Goal: Book appointment/travel/reservation

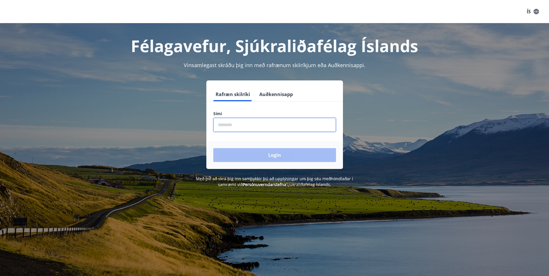
click at [235, 121] on input "phone" at bounding box center [274, 125] width 123 height 14
type input "********"
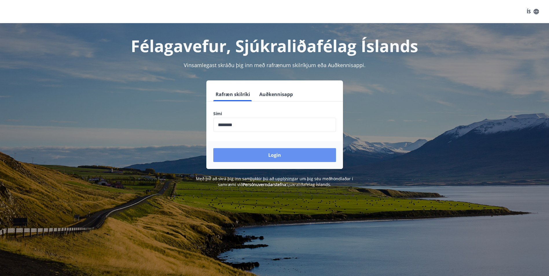
click at [263, 156] on button "Login" at bounding box center [274, 155] width 123 height 14
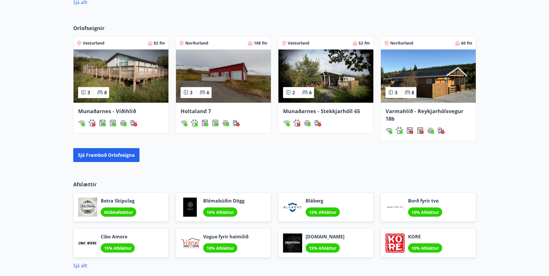
scroll to position [376, 0]
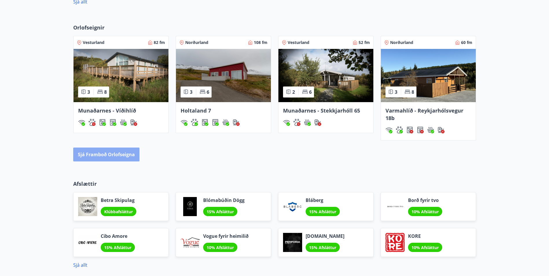
click at [124, 155] on button "Sjá framboð orlofseigna" at bounding box center [106, 155] width 66 height 14
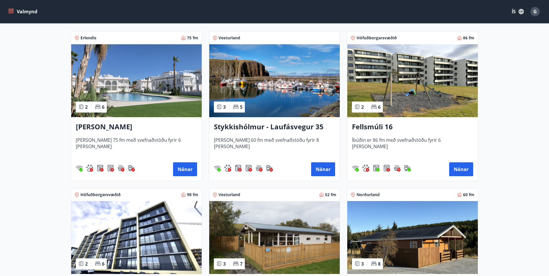
scroll to position [405, 0]
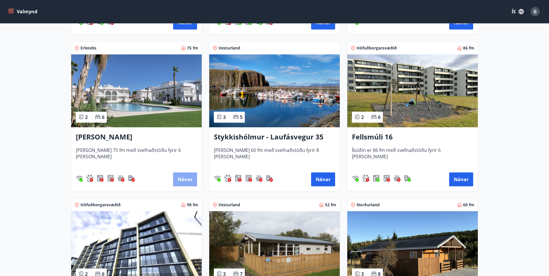
click at [187, 176] on button "Nánar" at bounding box center [185, 179] width 24 height 14
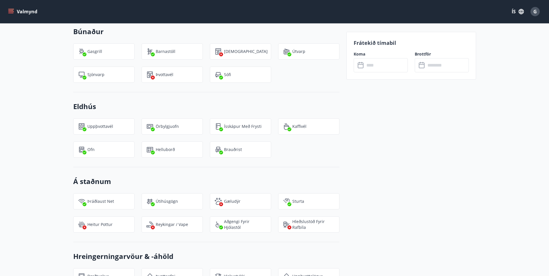
scroll to position [318, 0]
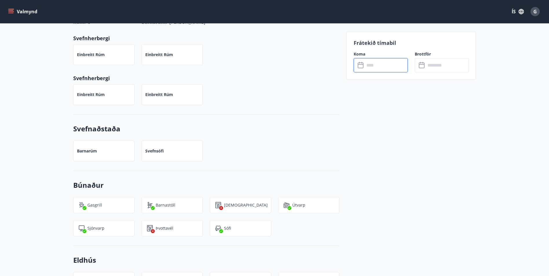
click at [366, 63] on input "text" at bounding box center [386, 65] width 43 height 14
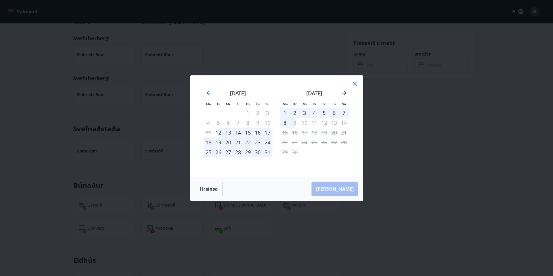
click at [345, 91] on icon "Move forward to switch to the next month." at bounding box center [344, 93] width 7 height 7
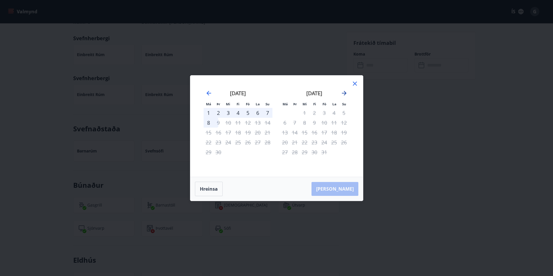
click at [345, 91] on icon "Move forward to switch to the next month." at bounding box center [344, 93] width 7 height 7
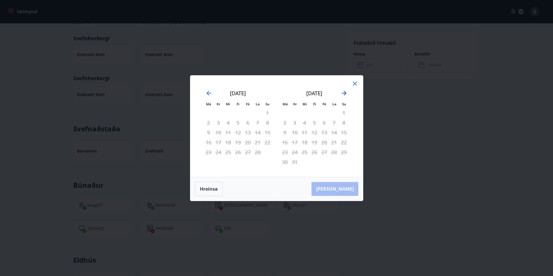
click at [344, 93] on icon "Move forward to switch to the next month." at bounding box center [344, 93] width 5 height 5
click at [207, 94] on icon "Move backward to switch to the previous month." at bounding box center [208, 93] width 7 height 7
click at [205, 94] on icon "Move backward to switch to the previous month." at bounding box center [208, 93] width 7 height 7
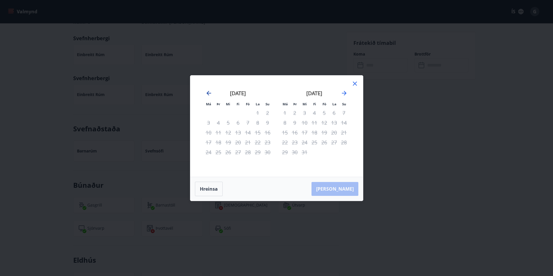
click at [205, 94] on icon "Move backward to switch to the previous month." at bounding box center [208, 93] width 7 height 7
click at [206, 94] on icon "Move backward to switch to the previous month." at bounding box center [208, 93] width 7 height 7
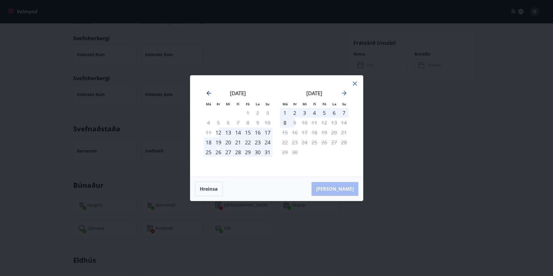
click at [206, 94] on icon "Move backward to switch to the previous month." at bounding box center [208, 93] width 7 height 7
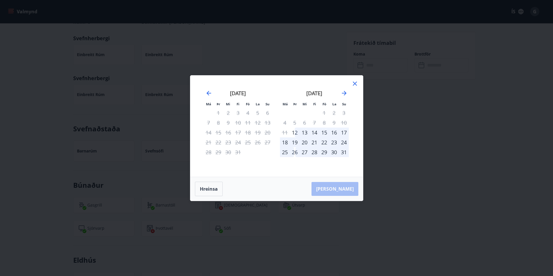
click at [334, 133] on div "16" at bounding box center [334, 133] width 10 height 10
click at [335, 151] on div "30" at bounding box center [334, 152] width 10 height 10
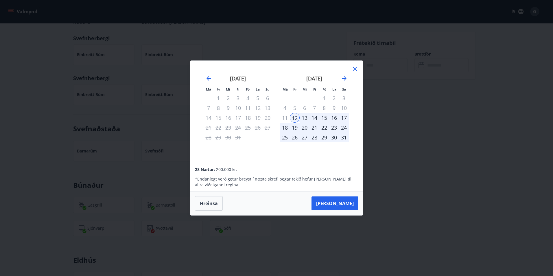
click at [293, 128] on div "19" at bounding box center [295, 128] width 10 height 10
click at [287, 138] on div "25" at bounding box center [285, 137] width 10 height 10
click at [210, 203] on button "Hreinsa" at bounding box center [209, 203] width 28 height 14
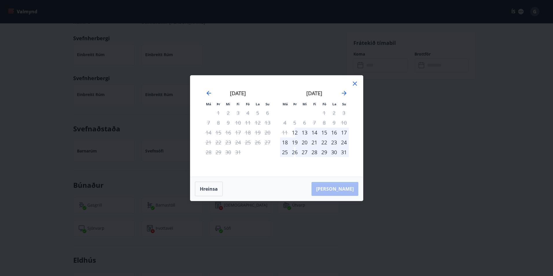
click at [355, 84] on icon at bounding box center [355, 84] width 4 height 4
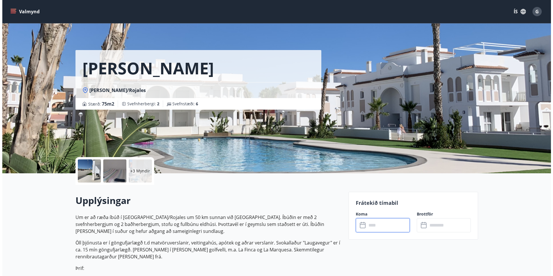
scroll to position [0, 0]
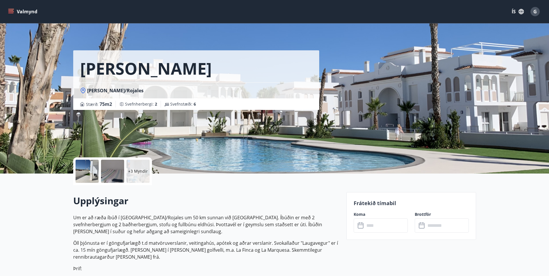
click at [93, 171] on div at bounding box center [87, 171] width 23 height 23
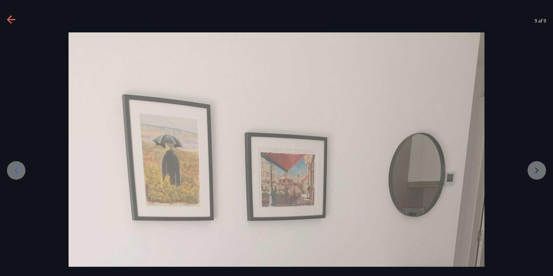
click at [13, 16] on icon at bounding box center [11, 19] width 9 height 9
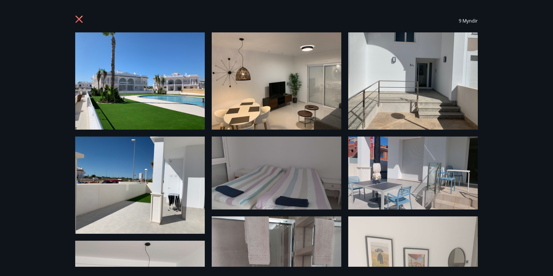
click at [115, 95] on img at bounding box center [140, 80] width 130 height 97
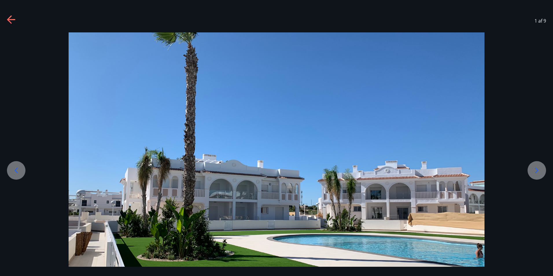
click at [537, 171] on icon at bounding box center [536, 170] width 3 height 5
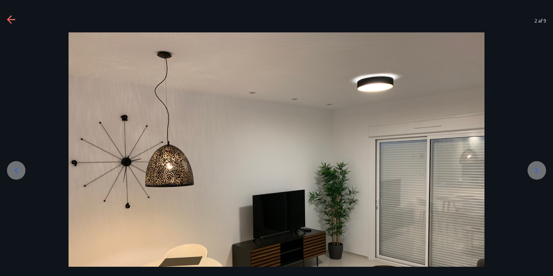
click at [539, 171] on icon at bounding box center [536, 170] width 9 height 9
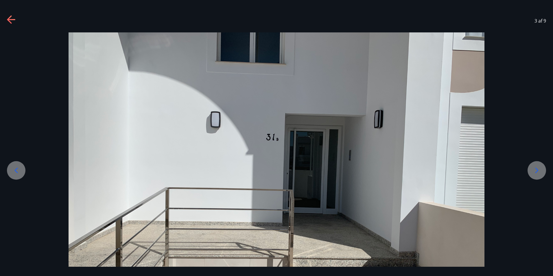
click at [539, 171] on icon at bounding box center [536, 170] width 9 height 9
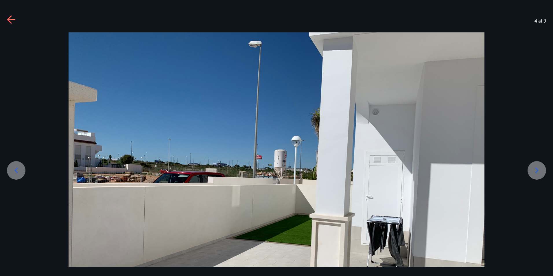
click at [539, 171] on icon at bounding box center [536, 170] width 9 height 9
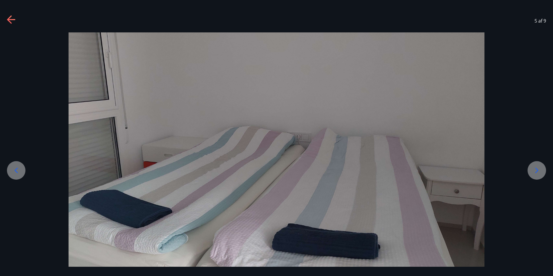
click at [539, 171] on icon at bounding box center [536, 170] width 9 height 9
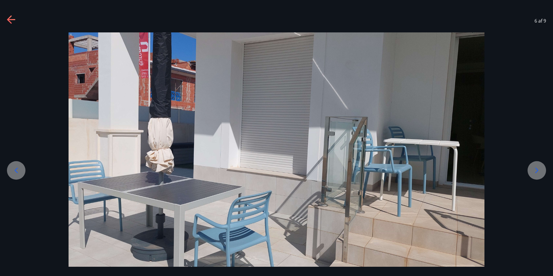
click at [539, 171] on icon at bounding box center [536, 170] width 9 height 9
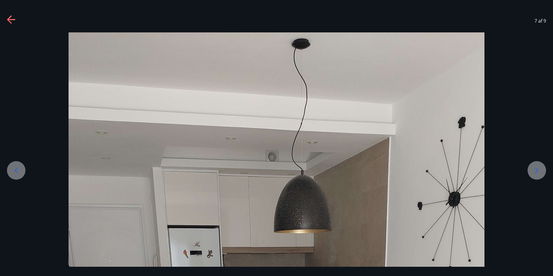
click at [536, 172] on icon at bounding box center [536, 170] width 3 height 5
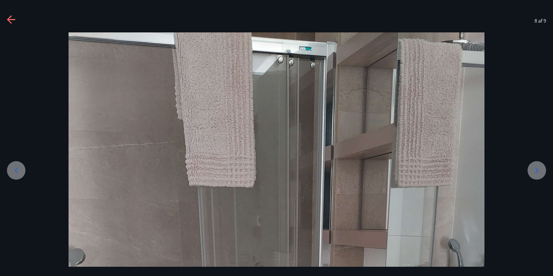
click at [542, 169] on div at bounding box center [537, 170] width 19 height 19
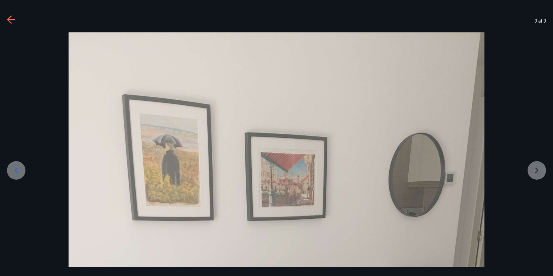
drag, startPoint x: 465, startPoint y: 33, endPoint x: 478, endPoint y: 22, distance: 17.1
click at [478, 22] on div "9 af 9" at bounding box center [276, 137] width 553 height 257
click at [14, 18] on icon at bounding box center [11, 19] width 9 height 9
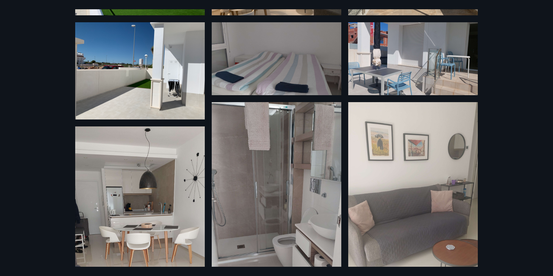
scroll to position [116, 0]
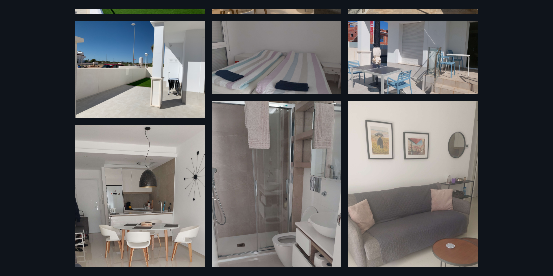
click at [119, 211] on img at bounding box center [140, 240] width 130 height 230
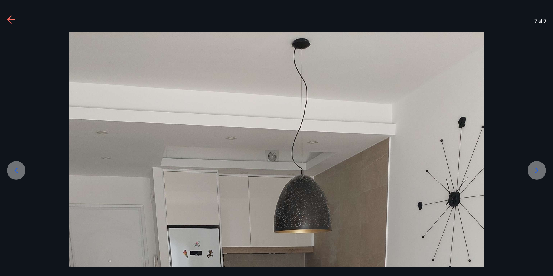
drag, startPoint x: 519, startPoint y: 180, endPoint x: 520, endPoint y: 184, distance: 3.9
drag, startPoint x: 520, startPoint y: 184, endPoint x: 511, endPoint y: 192, distance: 11.9
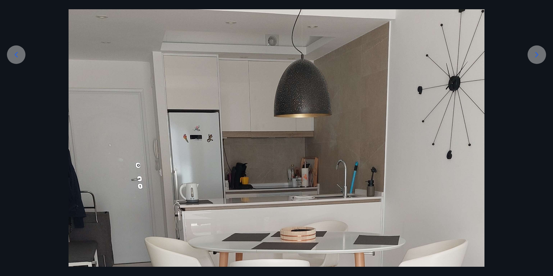
click at [535, 56] on icon at bounding box center [536, 54] width 9 height 9
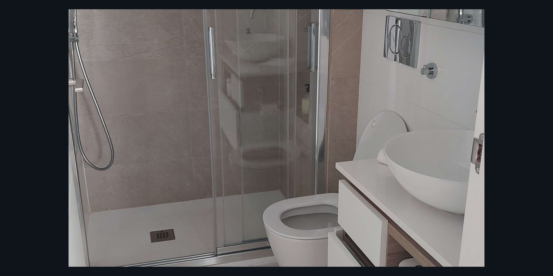
scroll to position [231, 0]
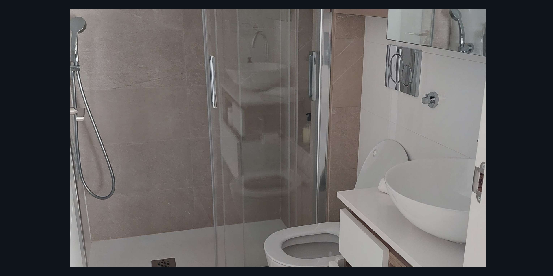
drag, startPoint x: 535, startPoint y: 117, endPoint x: 538, endPoint y: 97, distance: 19.9
click at [538, 97] on div at bounding box center [277, 170] width 553 height 739
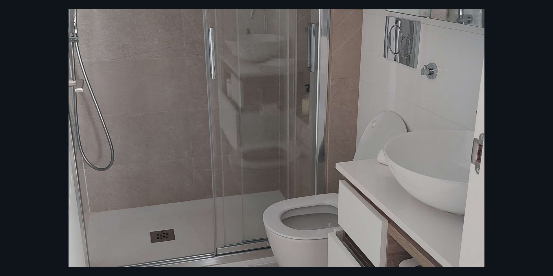
scroll to position [260, 0]
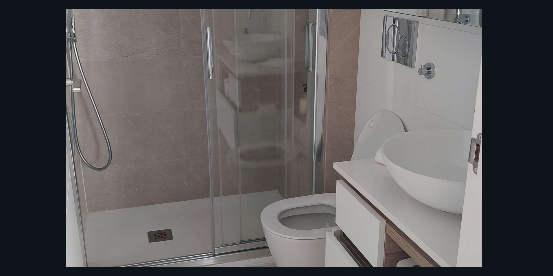
drag, startPoint x: 502, startPoint y: 96, endPoint x: 500, endPoint y: 100, distance: 4.6
click at [500, 100] on div at bounding box center [274, 141] width 553 height 739
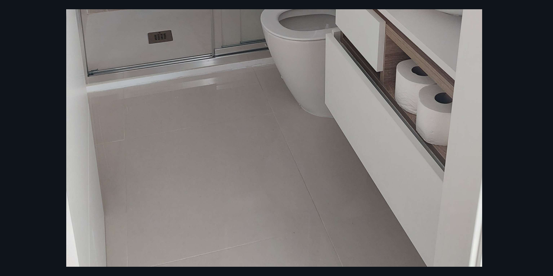
scroll to position [418, 0]
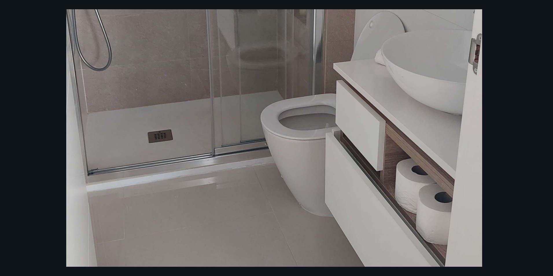
scroll to position [128, 0]
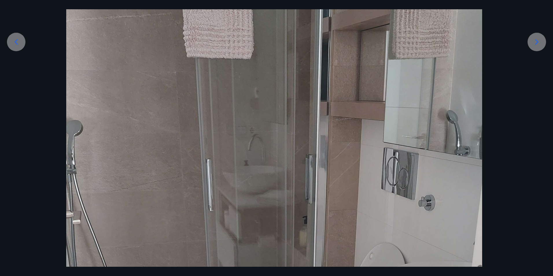
click at [534, 38] on icon at bounding box center [536, 41] width 9 height 9
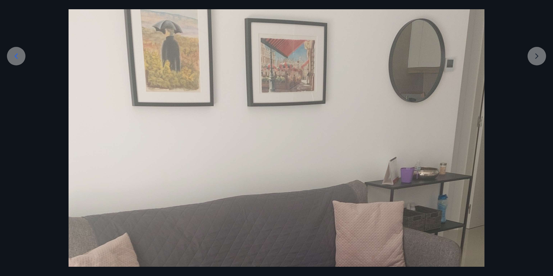
scroll to position [100, 0]
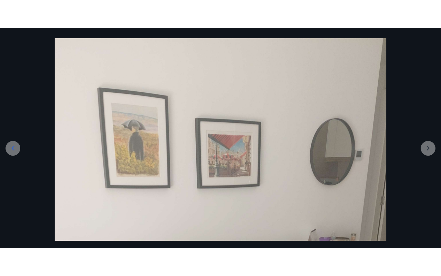
scroll to position [13, 0]
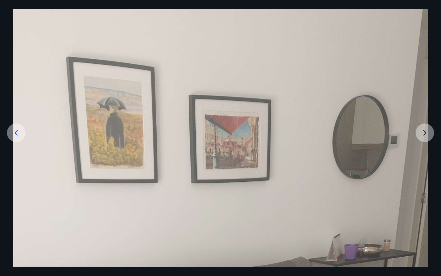
scroll to position [42, 0]
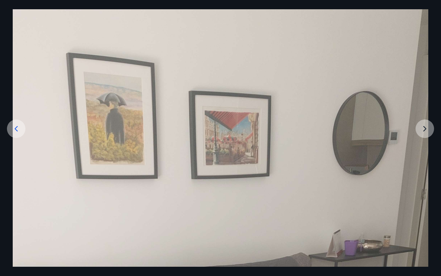
click at [19, 126] on icon at bounding box center [16, 128] width 9 height 9
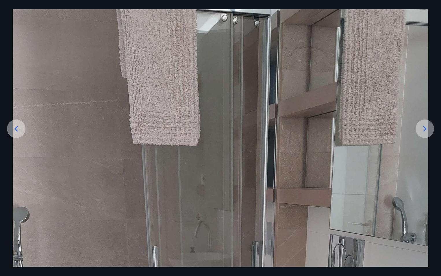
click at [18, 126] on icon at bounding box center [16, 128] width 9 height 9
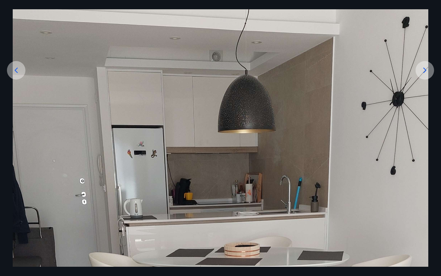
scroll to position [100, 0]
click at [16, 68] on icon at bounding box center [16, 70] width 9 height 9
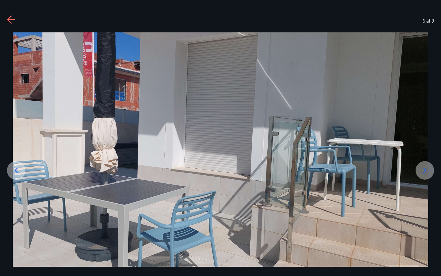
scroll to position [0, 0]
click at [13, 21] on icon at bounding box center [11, 19] width 9 height 9
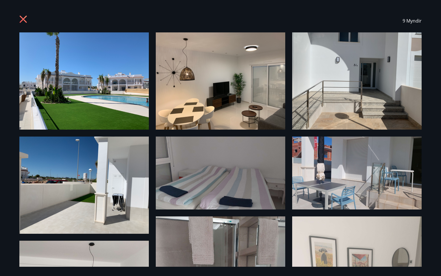
click at [25, 19] on icon at bounding box center [23, 19] width 7 height 7
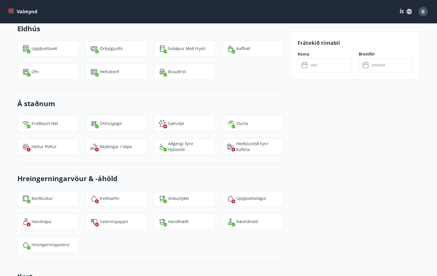
scroll to position [521, 0]
